Goal: Task Accomplishment & Management: Use online tool/utility

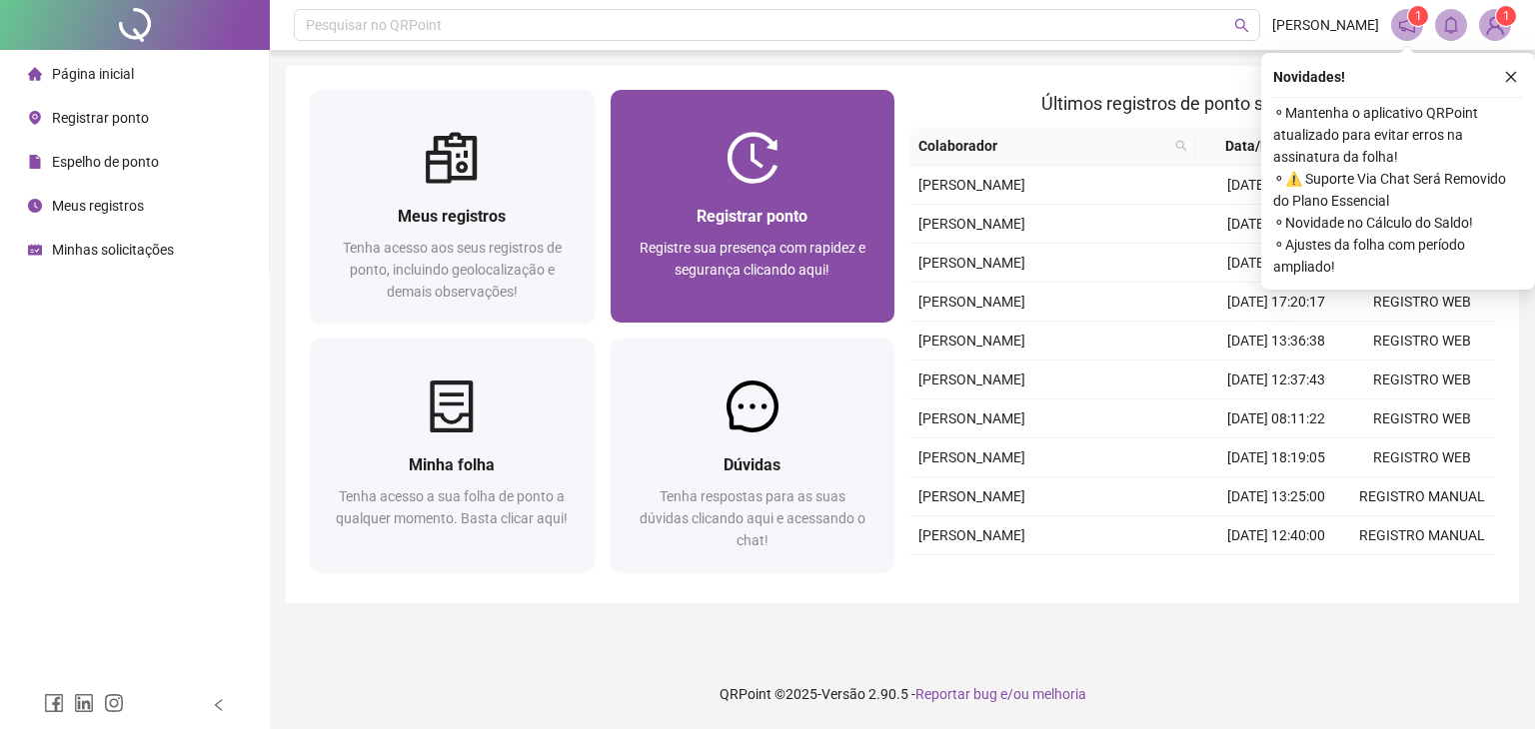
click at [857, 177] on div at bounding box center [753, 158] width 285 height 52
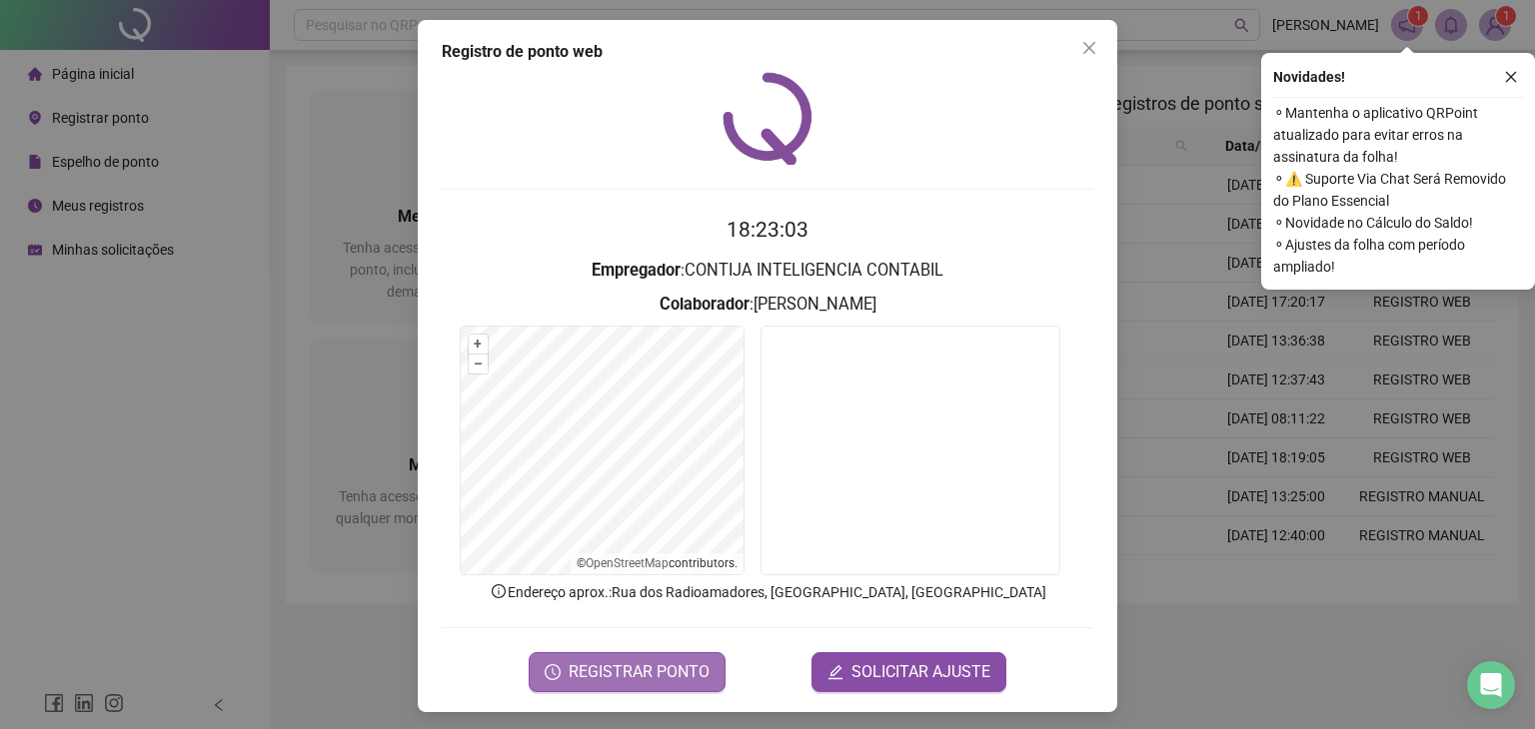
click at [608, 664] on span "REGISTRAR PONTO" at bounding box center [639, 672] width 141 height 24
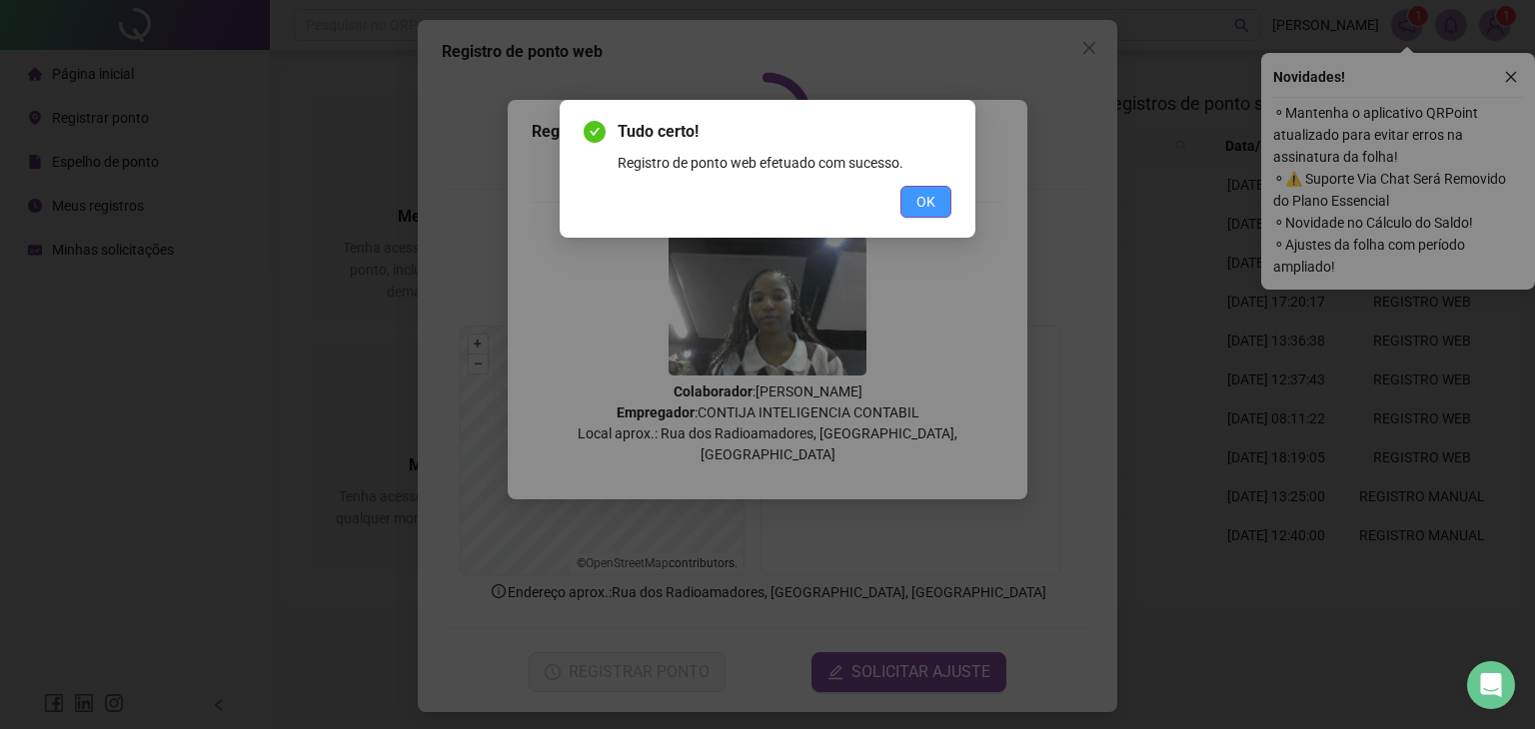
click at [905, 207] on button "OK" at bounding box center [925, 202] width 51 height 32
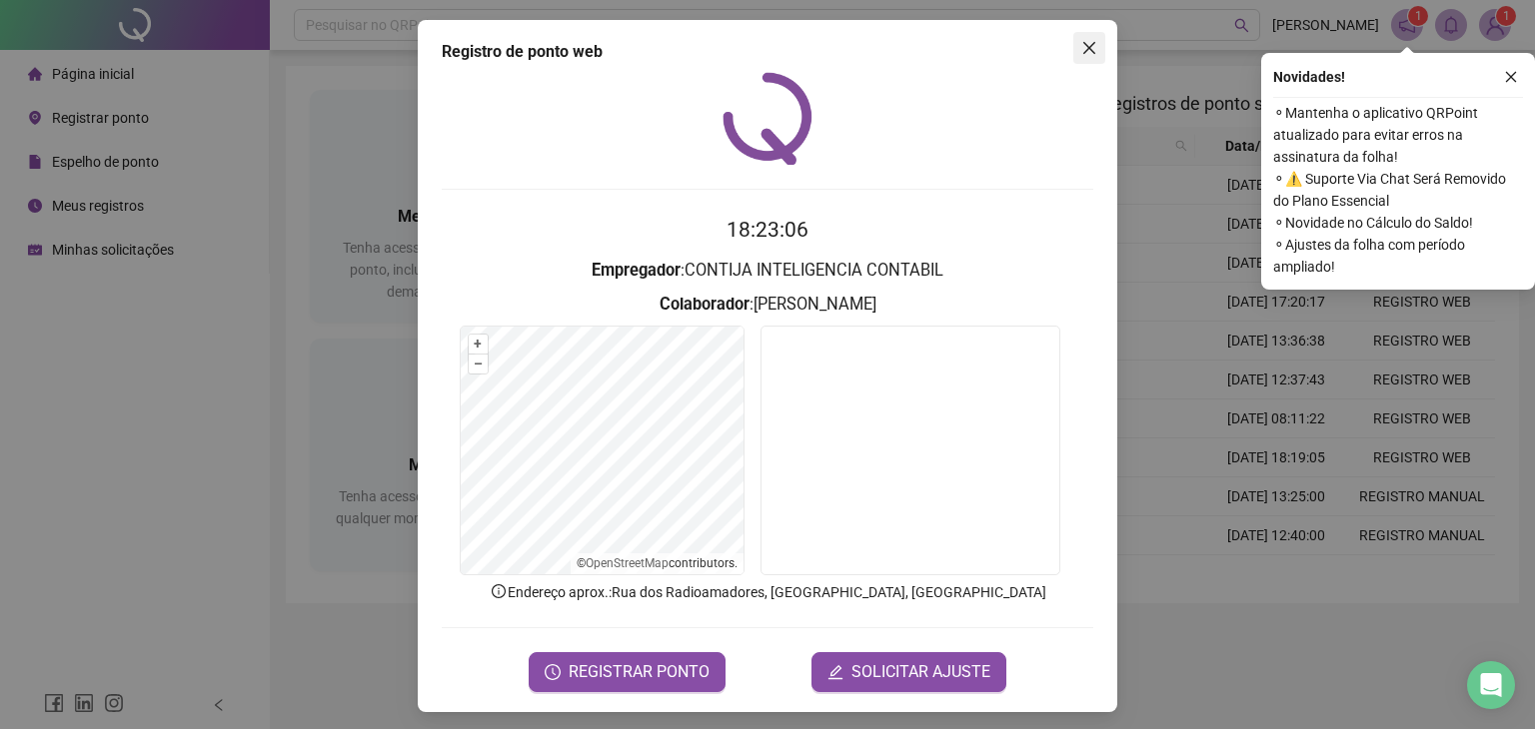
click at [1081, 50] on icon "close" at bounding box center [1089, 48] width 16 height 16
